Goal: Find specific page/section: Find specific page/section

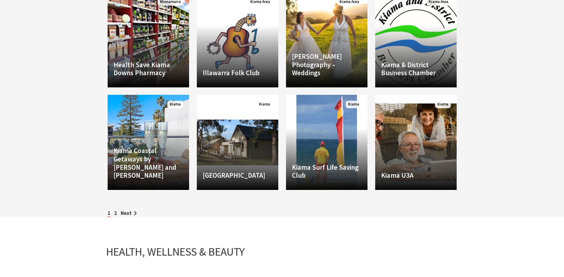
scroll to position [624, 0]
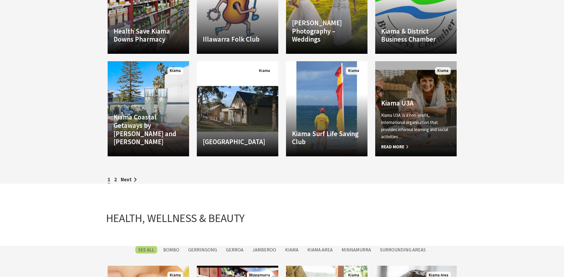
click at [388, 123] on p "Kiama U3A is a non-profit, international organisation that provides informal le…" at bounding box center [416, 126] width 70 height 29
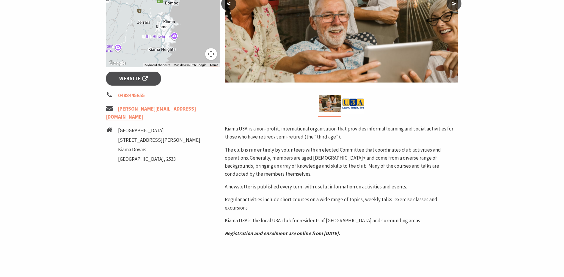
scroll to position [178, 0]
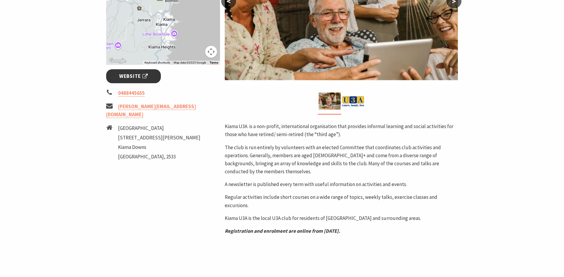
click at [127, 77] on span "Website" at bounding box center [133, 76] width 29 height 8
